Goal: Task Accomplishment & Management: Manage account settings

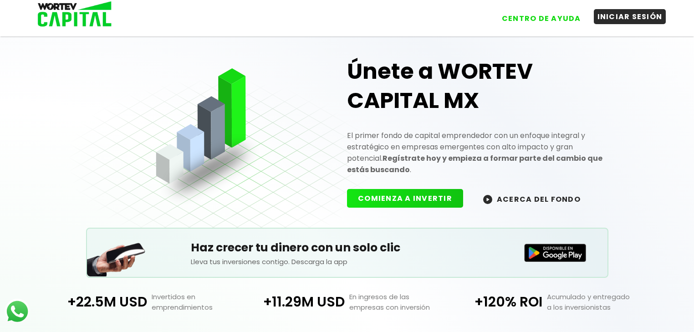
click at [631, 19] on button "INICIAR SESIÓN" at bounding box center [630, 16] width 72 height 15
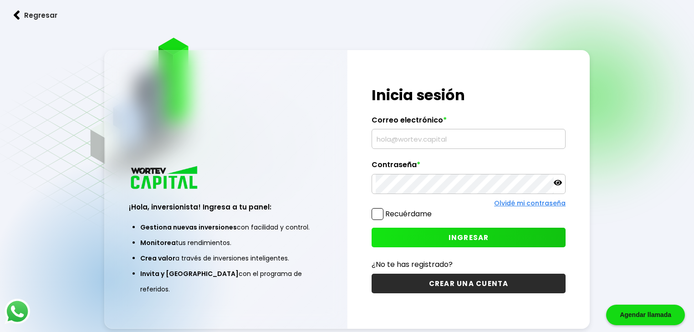
type input "[EMAIL_ADDRESS][DOMAIN_NAME]"
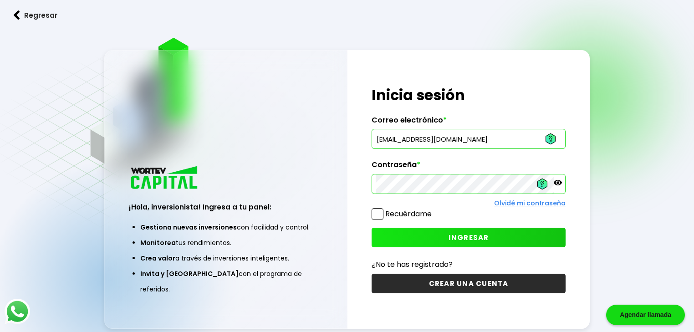
click at [470, 242] on button "INGRESAR" at bounding box center [469, 238] width 194 height 20
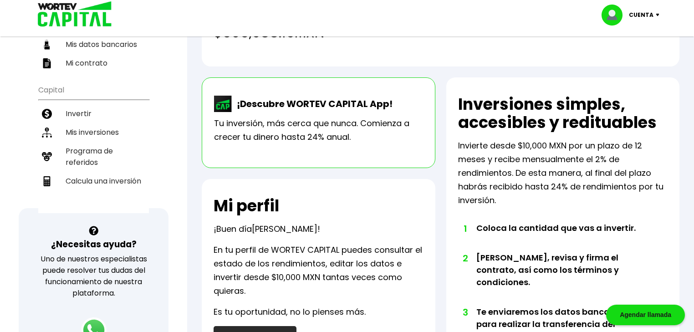
scroll to position [146, 0]
click at [98, 123] on li "Mis inversiones" at bounding box center [93, 132] width 111 height 19
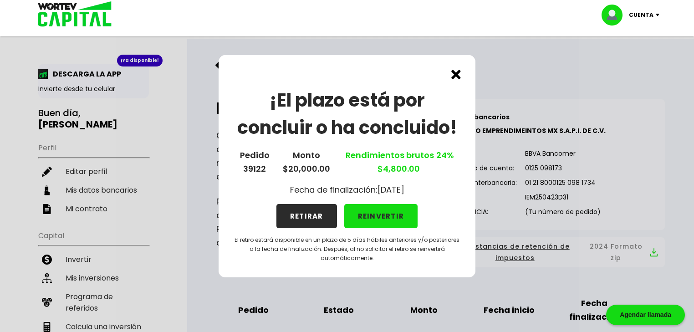
click at [455, 75] on img at bounding box center [456, 75] width 10 height 10
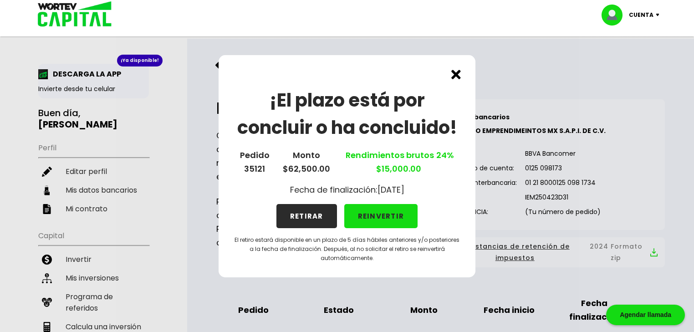
click at [455, 75] on img at bounding box center [456, 75] width 10 height 10
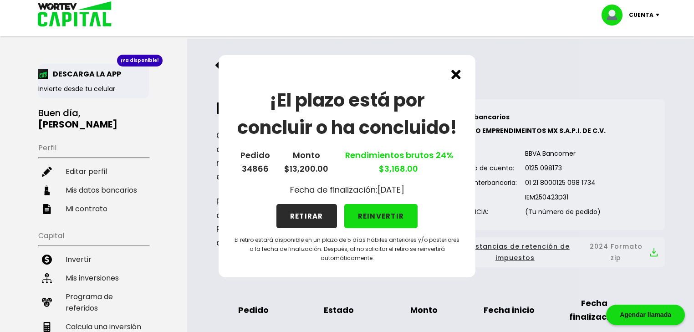
click at [395, 215] on button "REINVERTIR" at bounding box center [381, 216] width 74 height 24
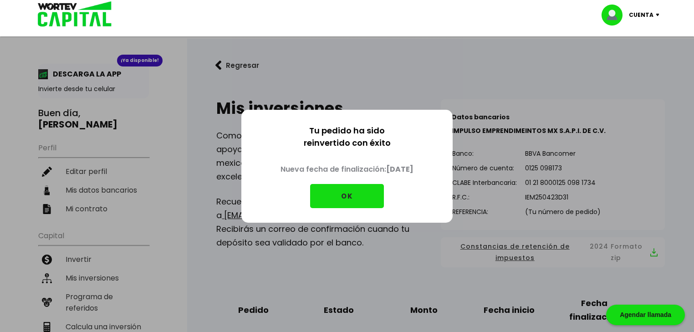
click at [348, 196] on button "OK" at bounding box center [347, 196] width 74 height 24
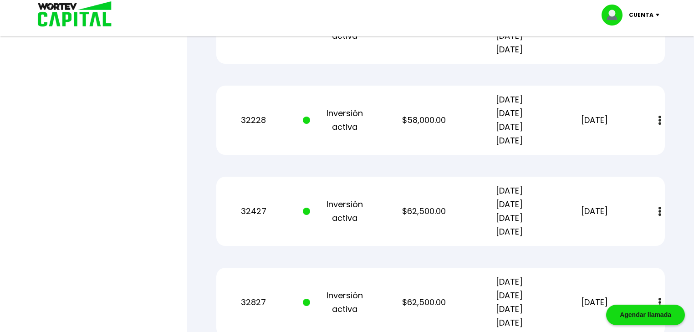
scroll to position [583, 0]
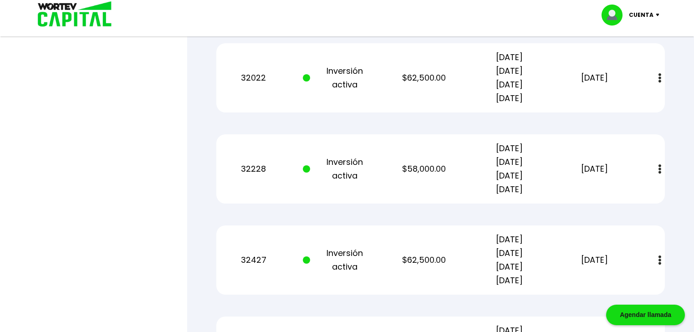
click at [641, 16] on p "Cuenta" at bounding box center [641, 15] width 25 height 14
click at [624, 62] on li "Cerrar sesión" at bounding box center [631, 60] width 73 height 19
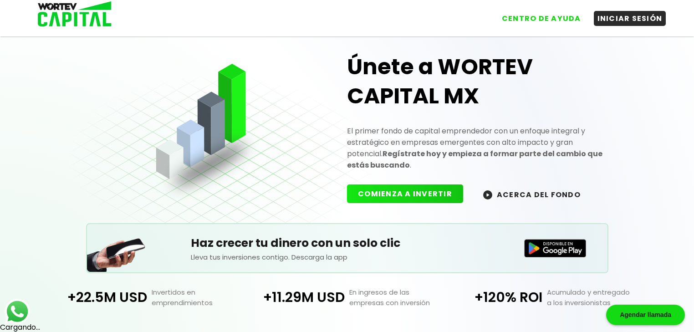
scroll to position [204, 0]
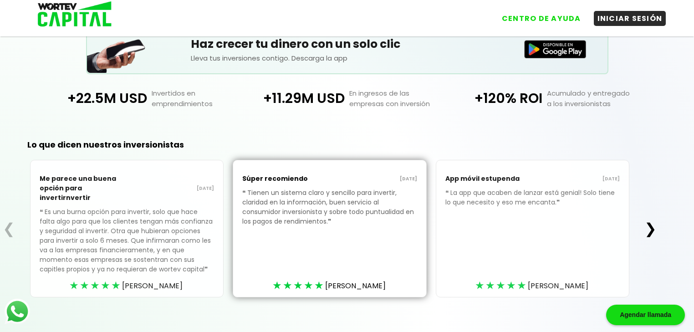
click at [496, 135] on div "Lo que dicen nuestros inversionistas ❮ Me parece una buena opción para invertir…" at bounding box center [329, 233] width 659 height 220
click at [661, 163] on div "Lo que dicen nuestros inversionistas ❮ Me parece una buena opción para invertir…" at bounding box center [347, 233] width 694 height 220
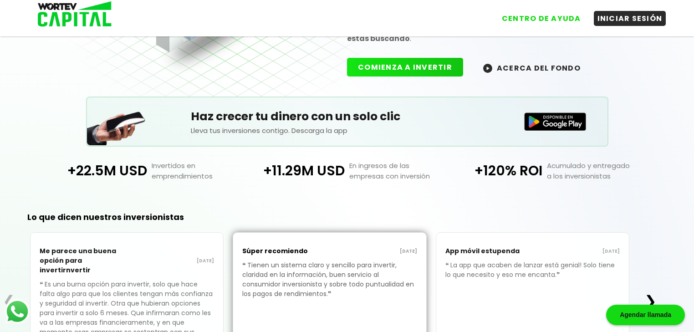
scroll to position [0, 0]
